Goal: Task Accomplishment & Management: Use online tool/utility

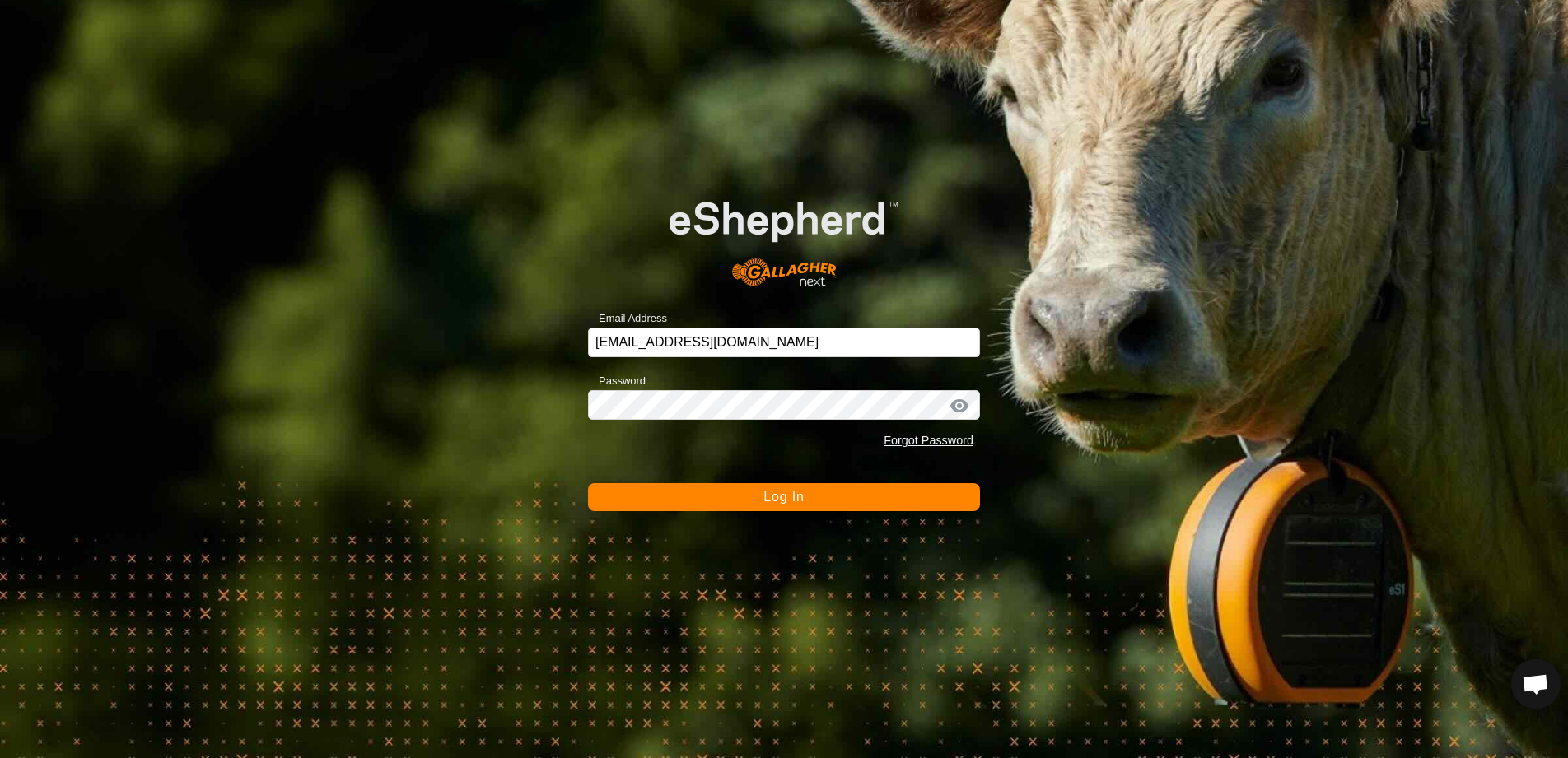
click at [782, 496] on span "Log In" at bounding box center [783, 496] width 40 height 14
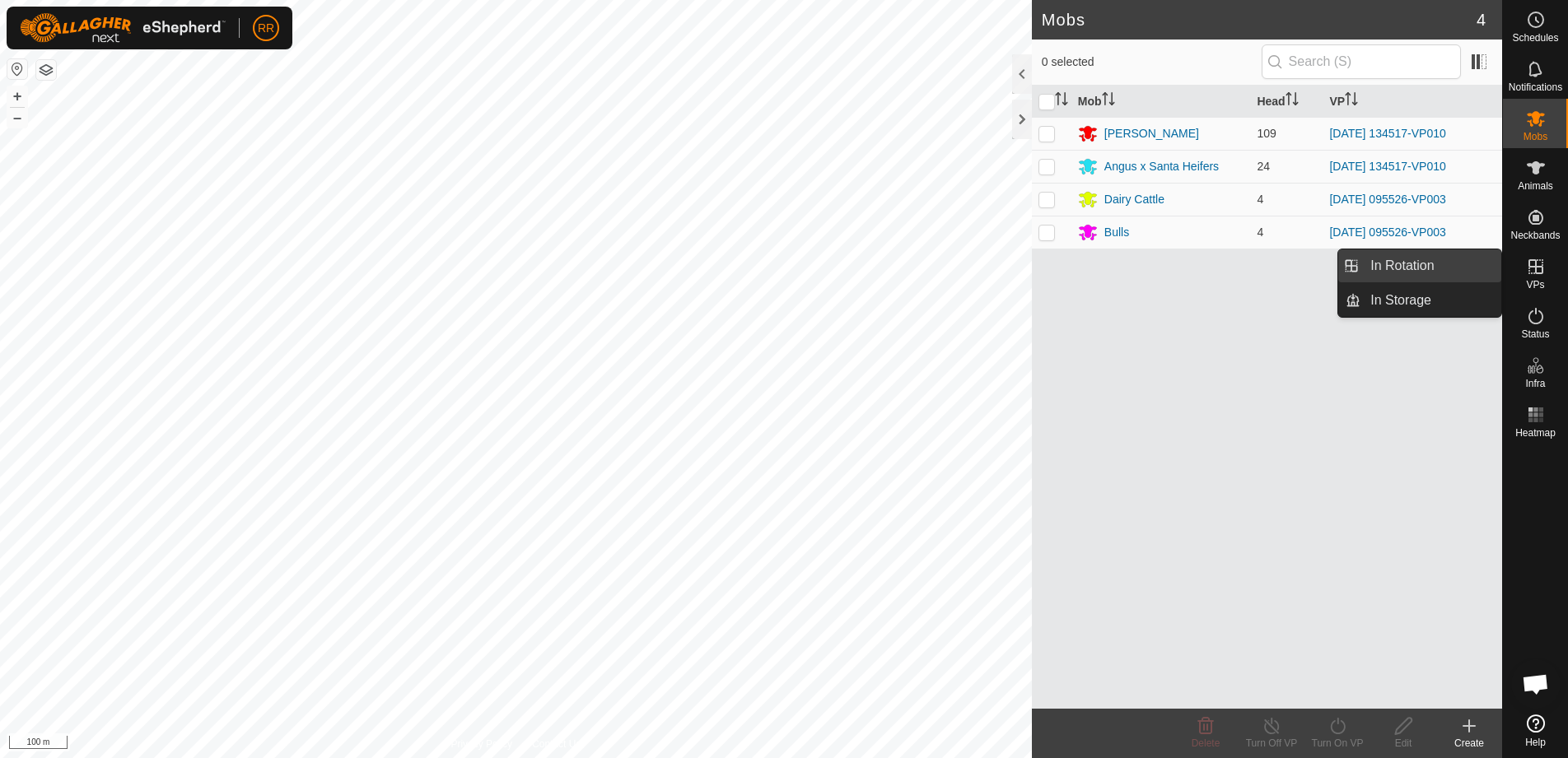
click at [1420, 269] on link "In Rotation" at bounding box center [1431, 266] width 141 height 33
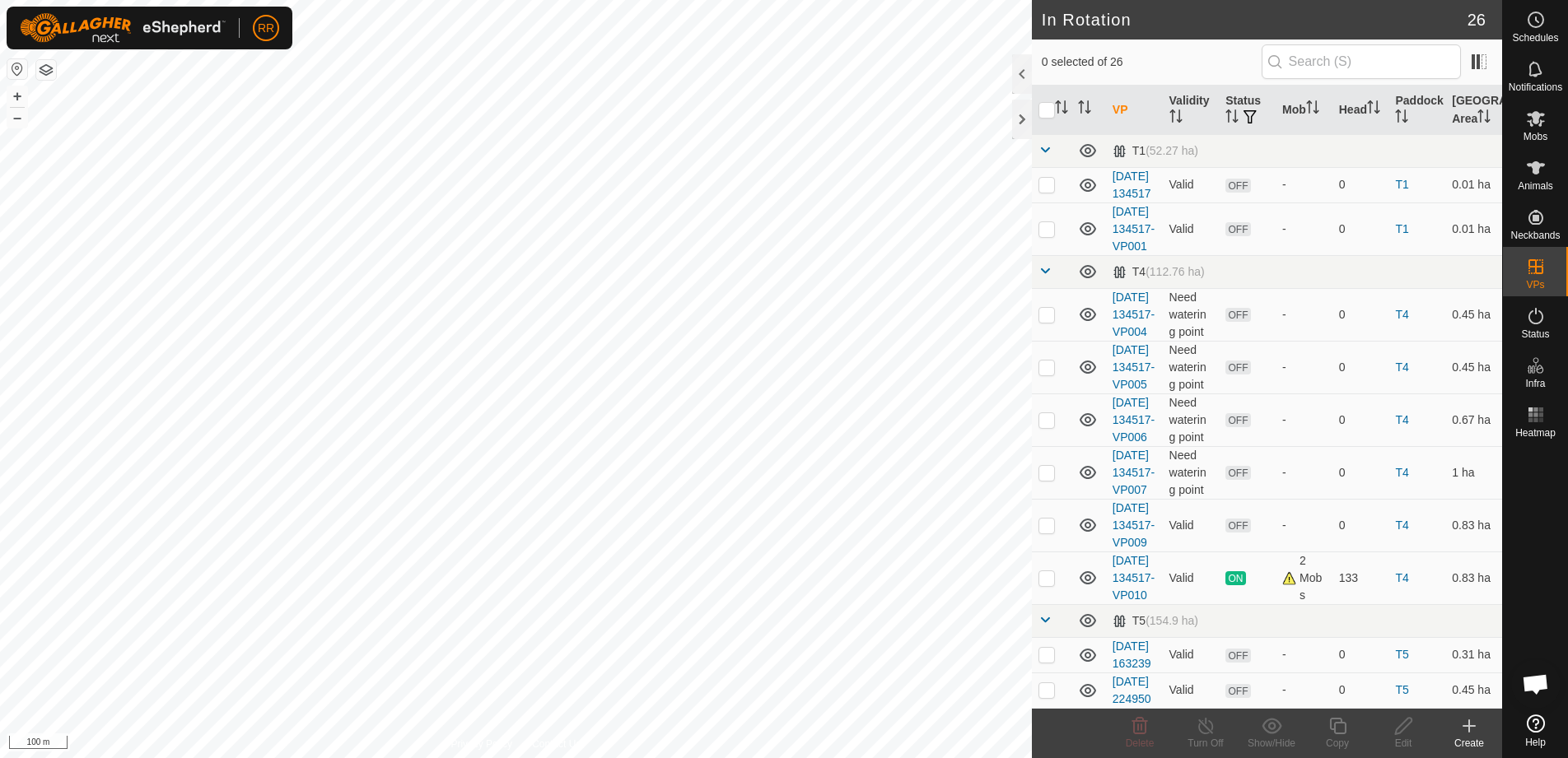
scroll to position [1423, 0]
click at [1045, 571] on p-checkbox at bounding box center [1046, 578] width 16 height 13
checkbox input "true"
click at [1336, 725] on icon at bounding box center [1338, 726] width 21 height 20
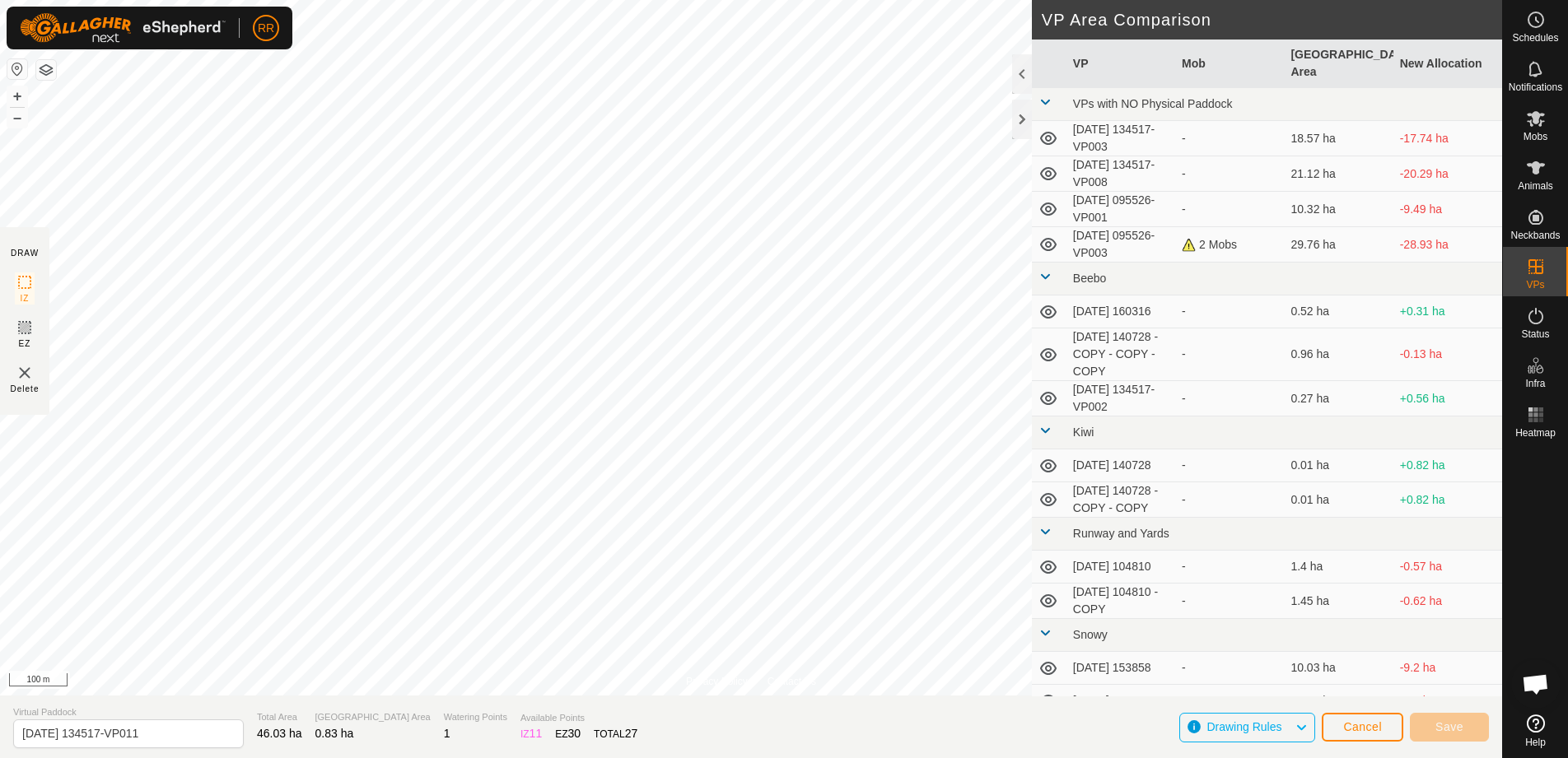
click at [1085, 373] on div "Privacy Policy Contact Us 145 2067114819 Angus Heifers [DATE] 134517-VP010 + – …" at bounding box center [751, 379] width 1502 height 758
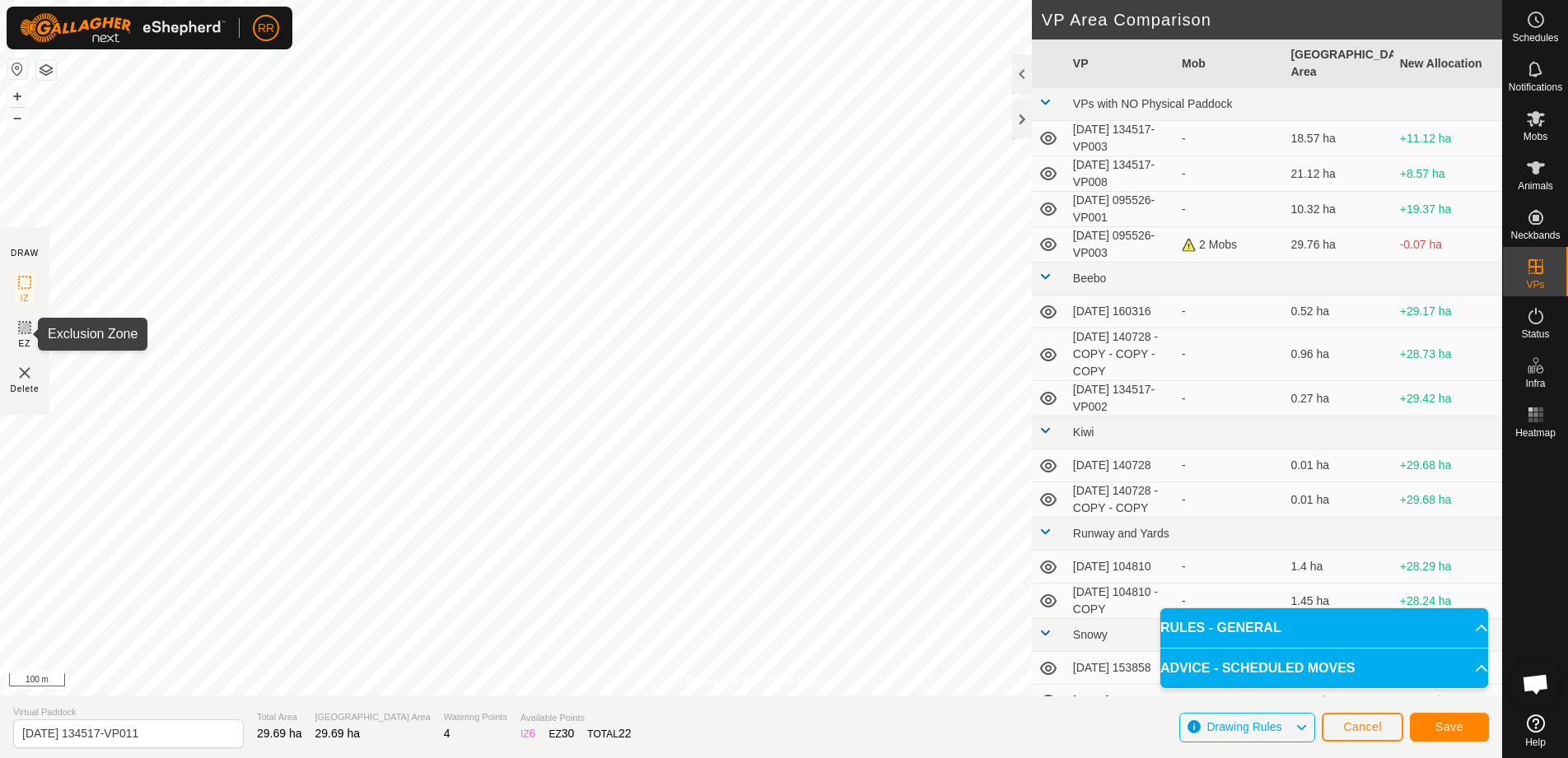
click at [21, 333] on rect at bounding box center [25, 328] width 13 height 13
click at [1461, 727] on span "Save" at bounding box center [1449, 728] width 28 height 13
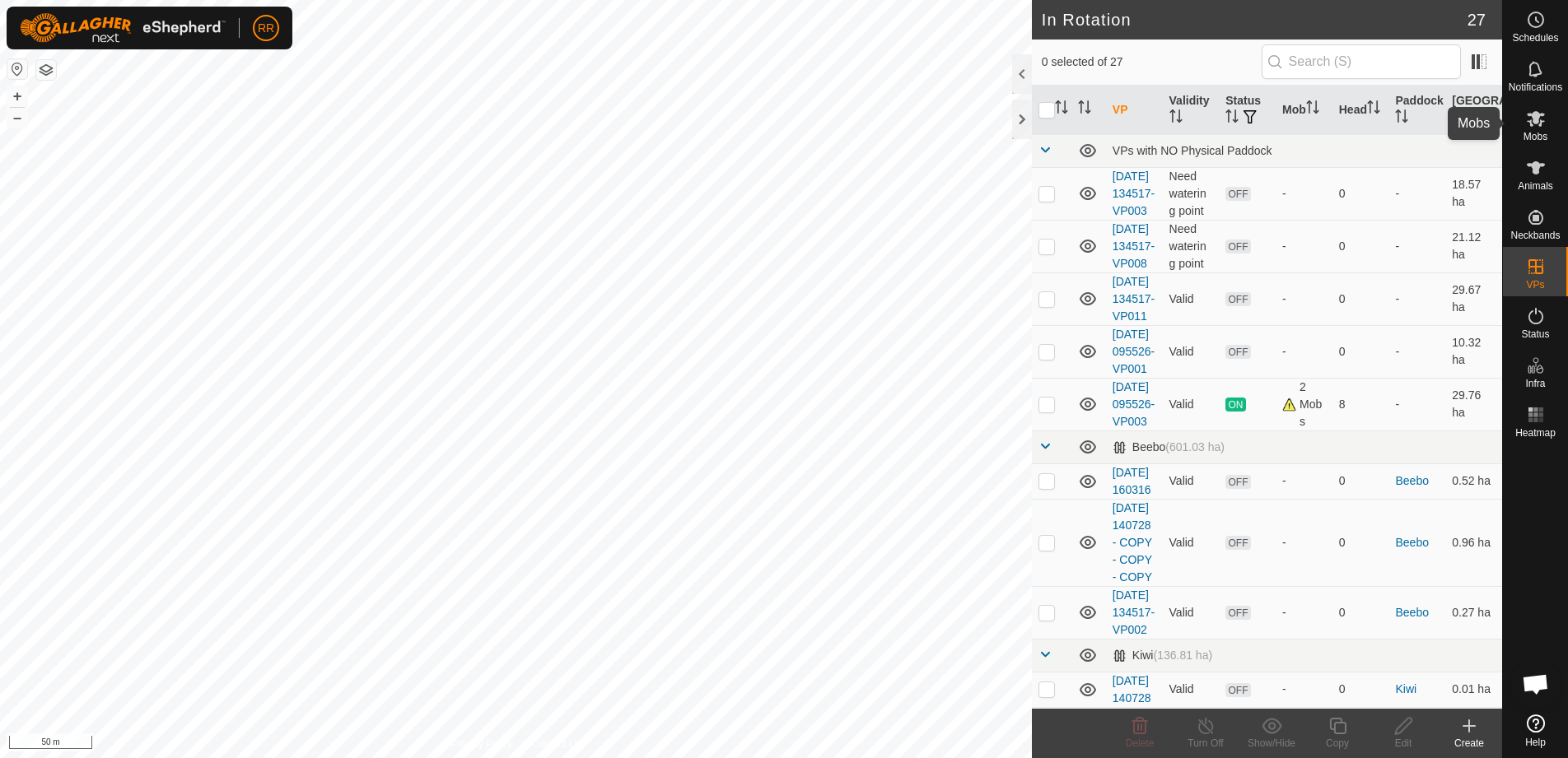
click at [1538, 131] on span "Mobs" at bounding box center [1536, 136] width 24 height 10
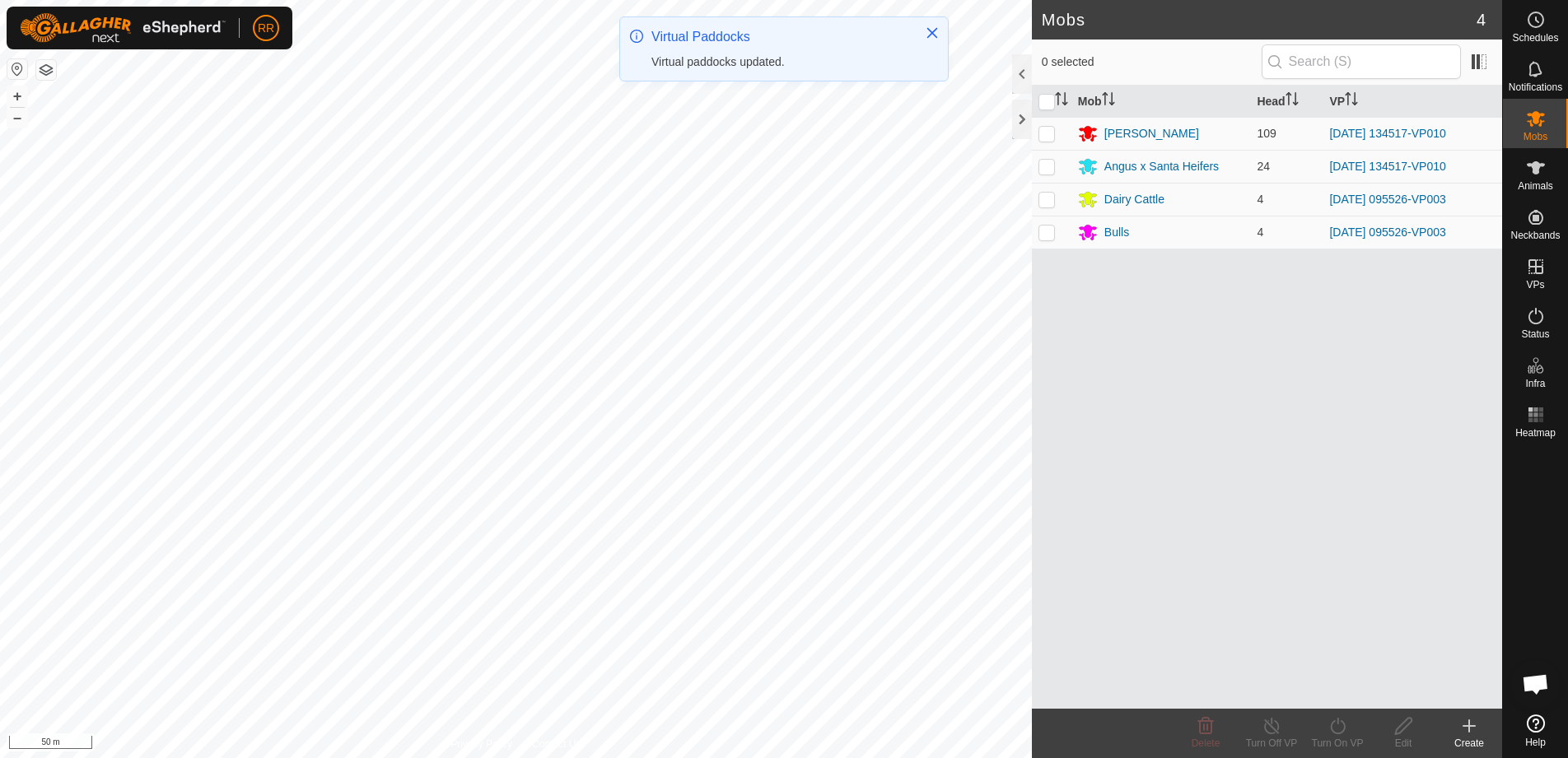
click at [1050, 131] on p-checkbox at bounding box center [1046, 133] width 16 height 13
checkbox input "true"
click at [1050, 175] on td at bounding box center [1052, 166] width 40 height 33
checkbox input "true"
click at [1335, 739] on div "Turn On VP" at bounding box center [1337, 744] width 66 height 15
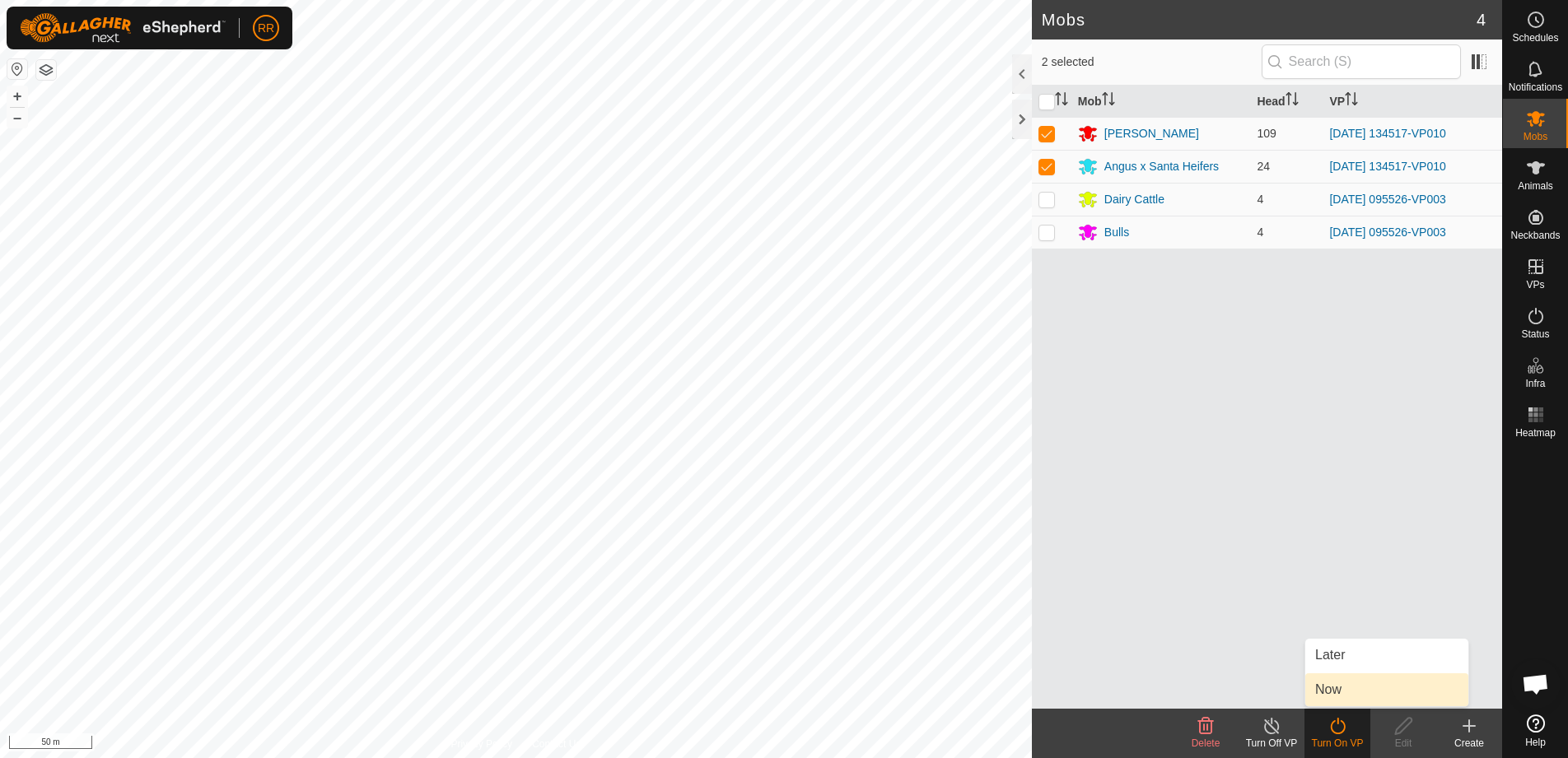
click at [1338, 690] on link "Now" at bounding box center [1386, 689] width 163 height 33
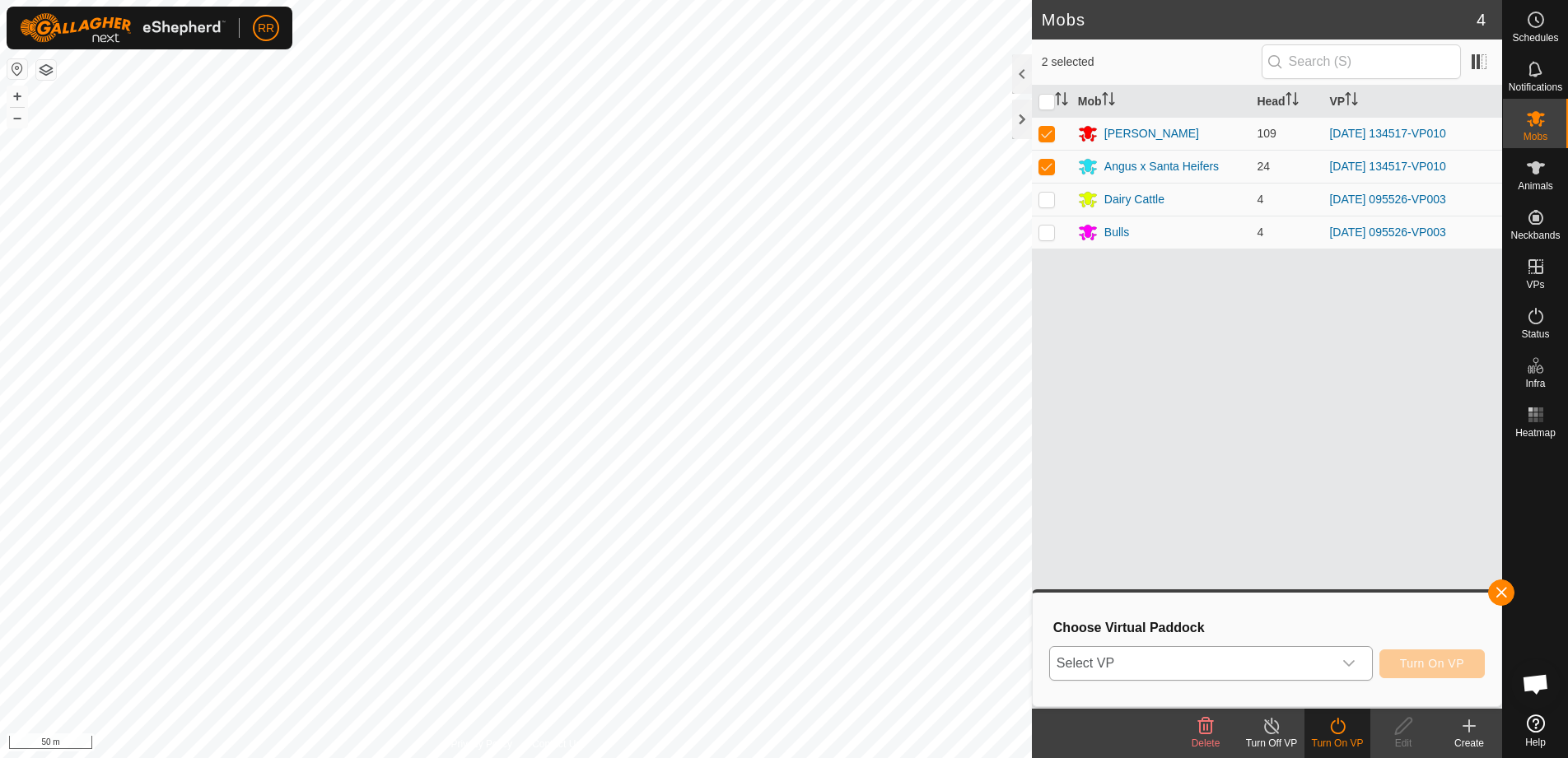
click at [1345, 662] on icon "dropdown trigger" at bounding box center [1349, 663] width 11 height 7
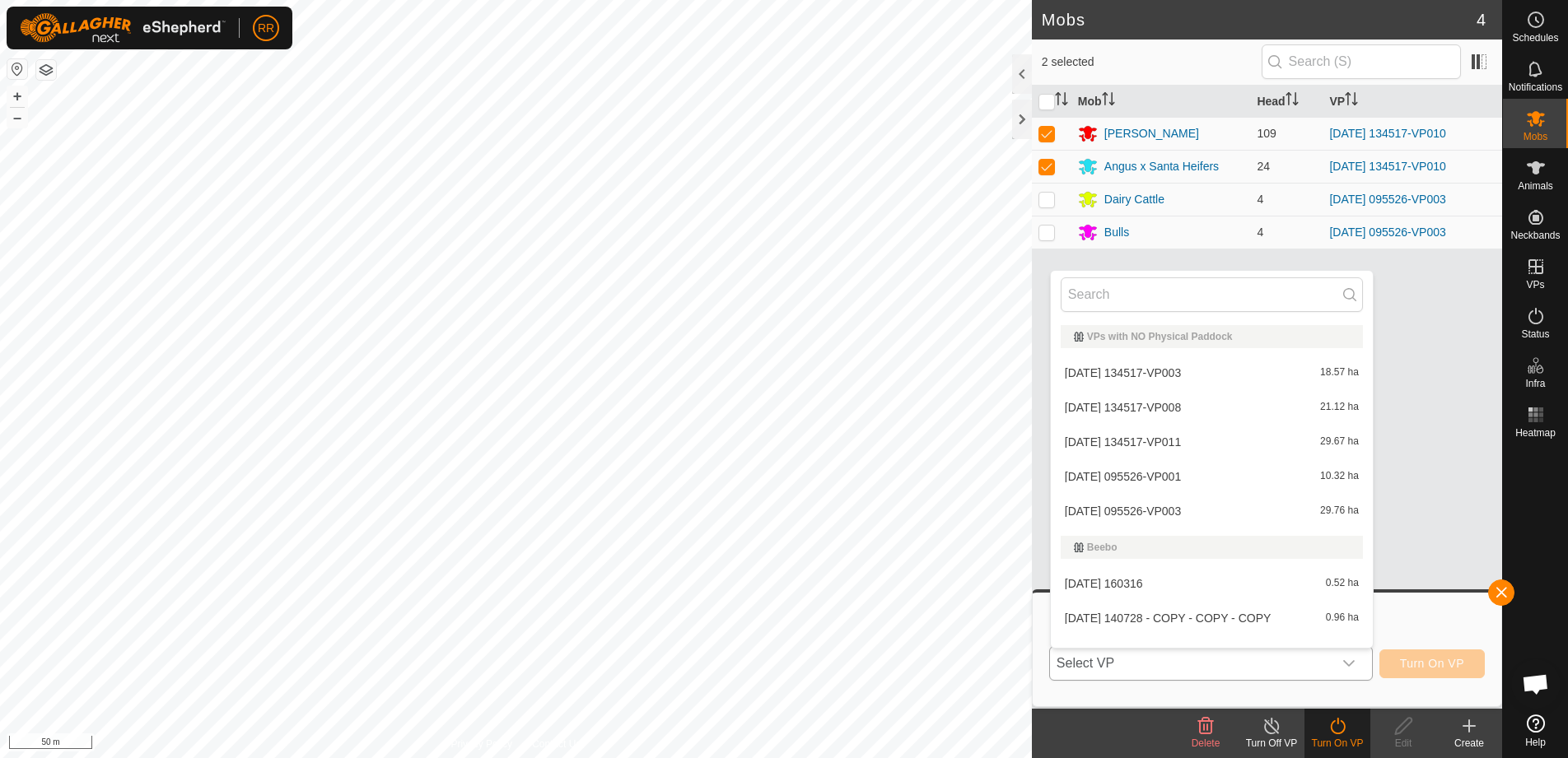
click at [1106, 435] on li "[DATE] 134517-VP011 29.67 ha" at bounding box center [1212, 442] width 322 height 33
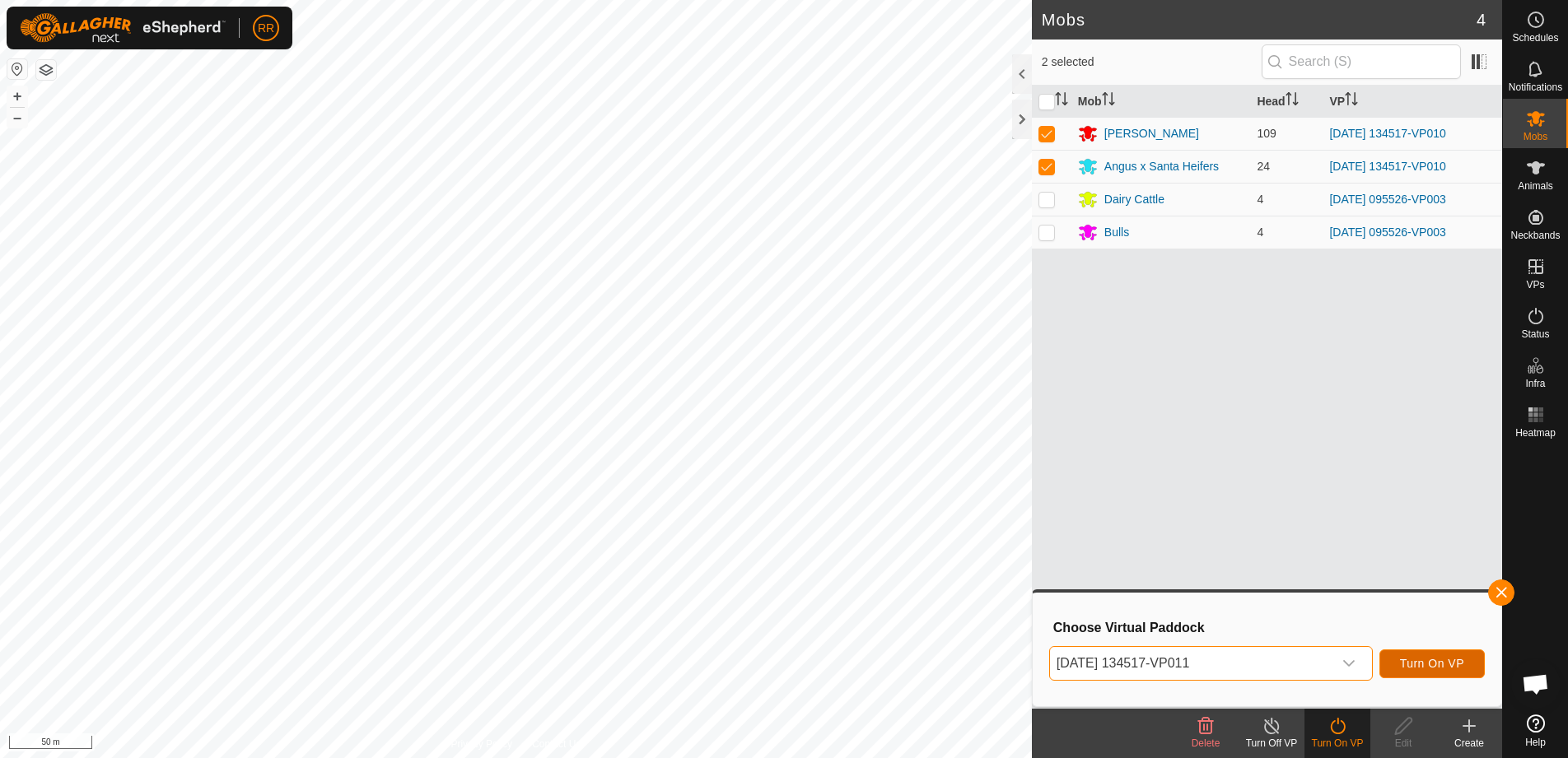
click at [1420, 667] on span "Turn On VP" at bounding box center [1432, 664] width 64 height 13
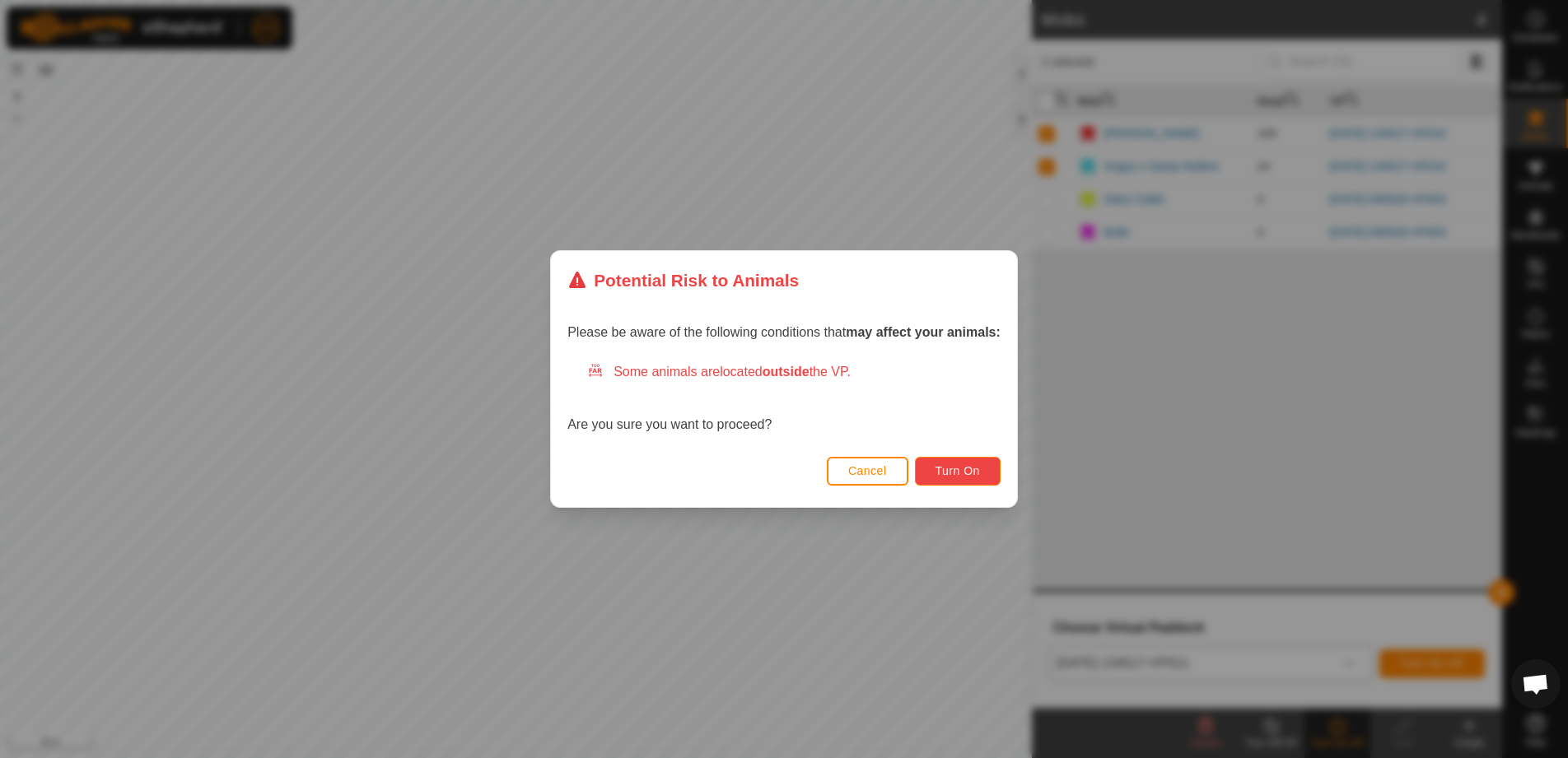
click at [972, 467] on span "Turn On" at bounding box center [957, 471] width 45 height 13
